Goal: Transaction & Acquisition: Obtain resource

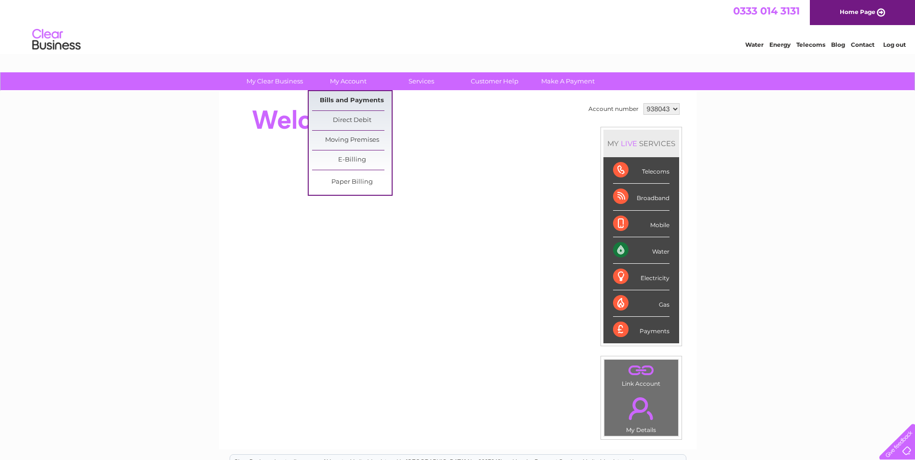
click at [347, 95] on link "Bills and Payments" at bounding box center [352, 100] width 80 height 19
click at [347, 98] on link "Bills and Payments" at bounding box center [352, 100] width 80 height 19
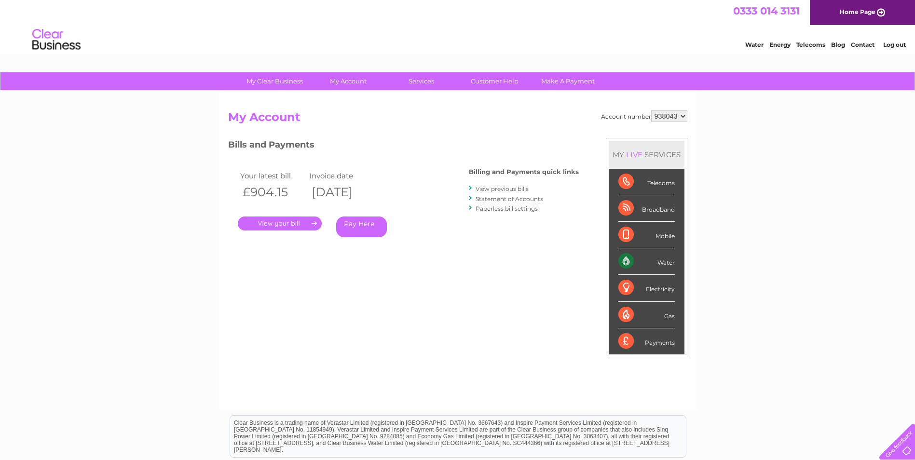
click at [274, 222] on link "." at bounding box center [280, 223] width 84 height 14
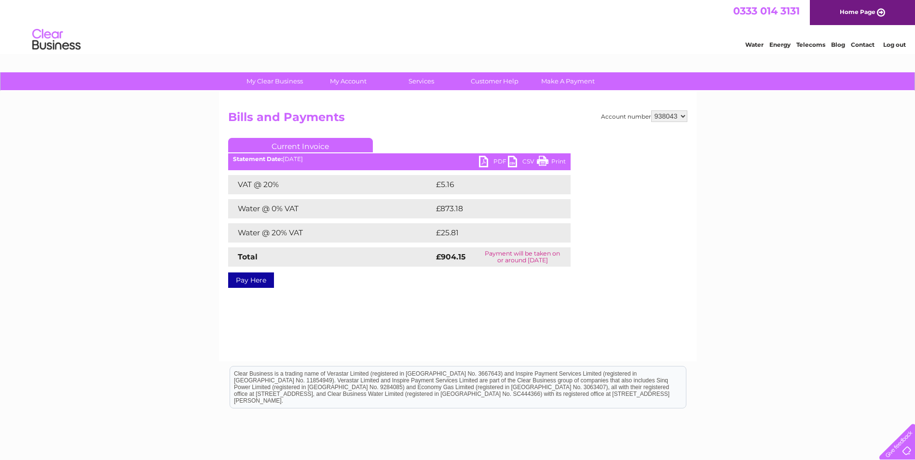
click at [487, 159] on link "PDF" at bounding box center [493, 163] width 29 height 14
